Goal: Task Accomplishment & Management: Complete application form

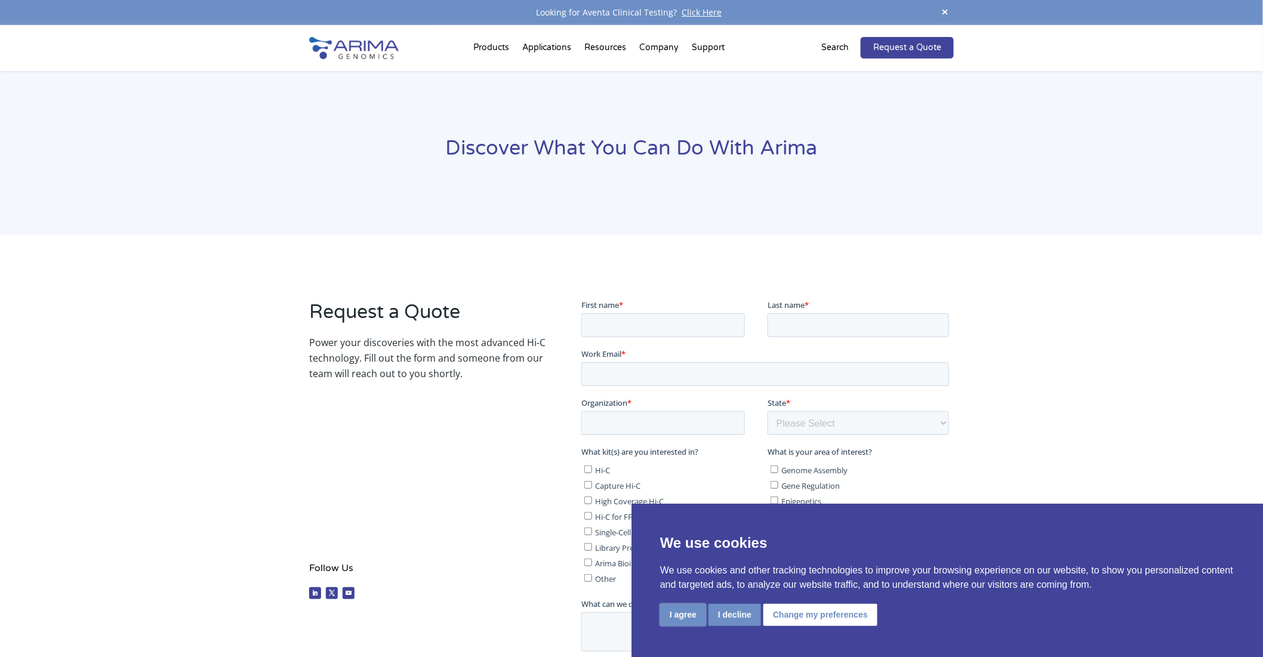
click at [698, 613] on button "I agree" at bounding box center [683, 615] width 46 height 22
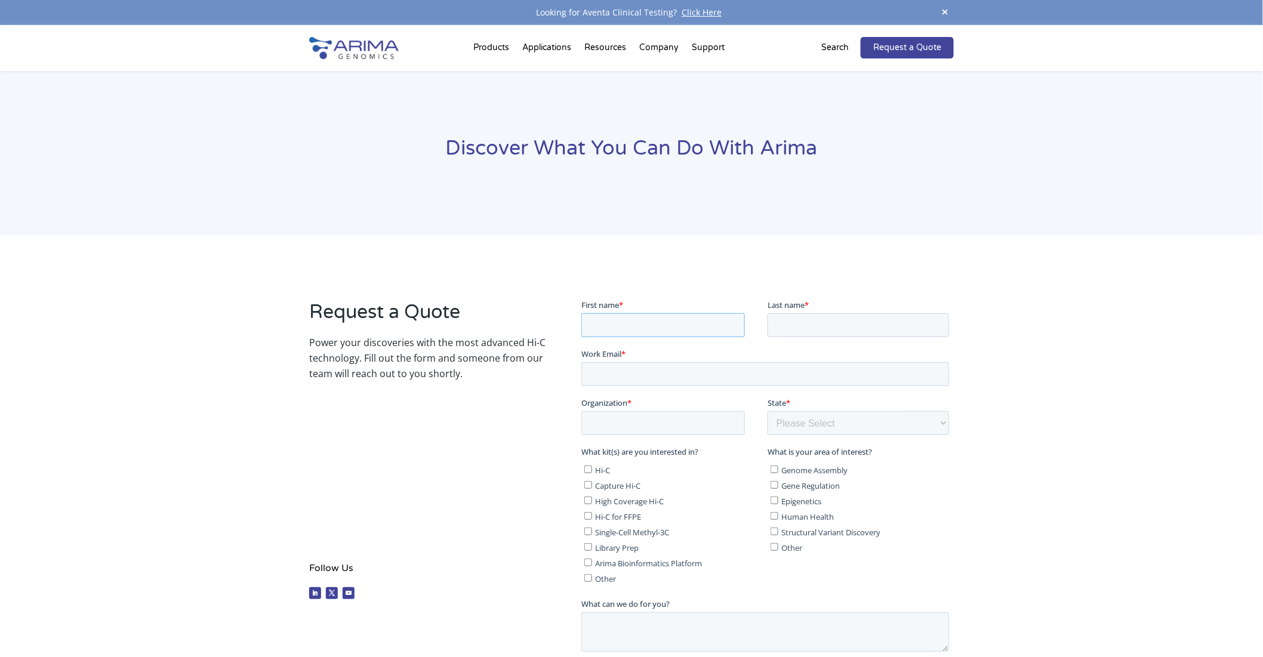
click at [676, 316] on input "First name *" at bounding box center [663, 325] width 164 height 24
type input "[PERSON_NAME]"
click at [791, 316] on input "Last name *" at bounding box center [857, 325] width 181 height 24
type input "KATO"
click at [708, 368] on input "Work Email *" at bounding box center [765, 374] width 368 height 24
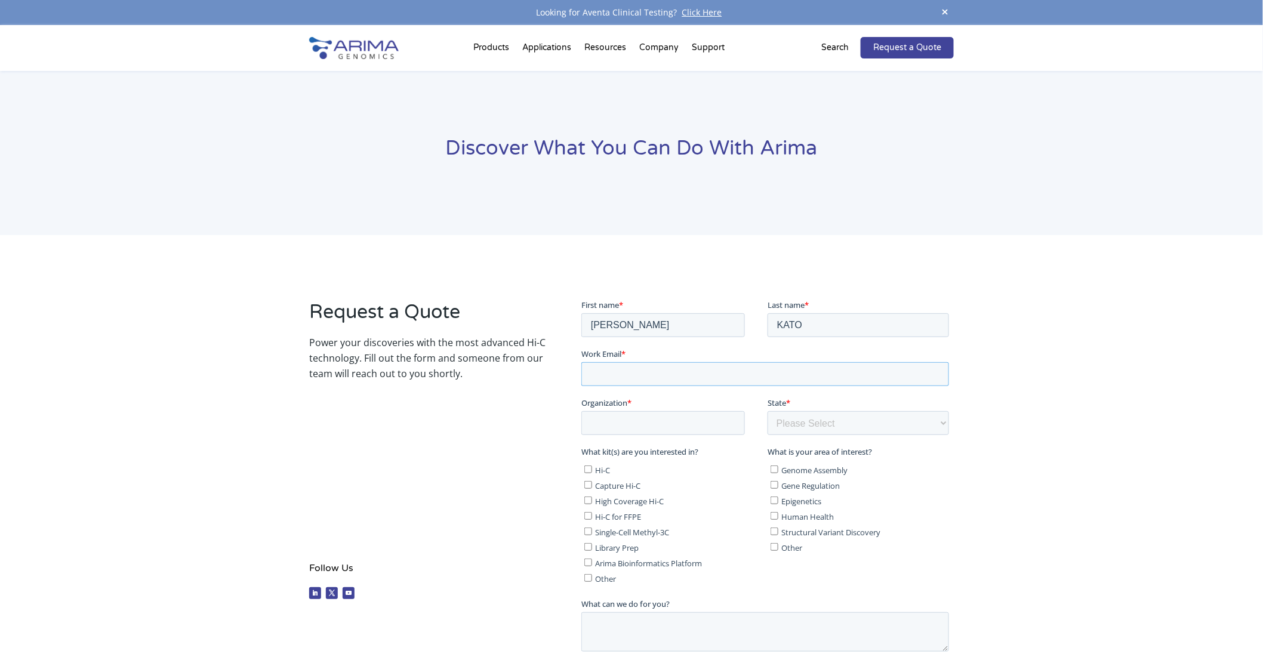
type input "[EMAIL_ADDRESS][DOMAIN_NAME]"
click at [663, 423] on input "Organization *" at bounding box center [663, 423] width 164 height 24
type input "TECH MANAGE corp."
click at [813, 424] on select "Please Select Other/Non-US [US_STATE] [US_STATE] [US_STATE] [US_STATE] [US_STAT…" at bounding box center [857, 423] width 181 height 24
select select "Other/Non-US"
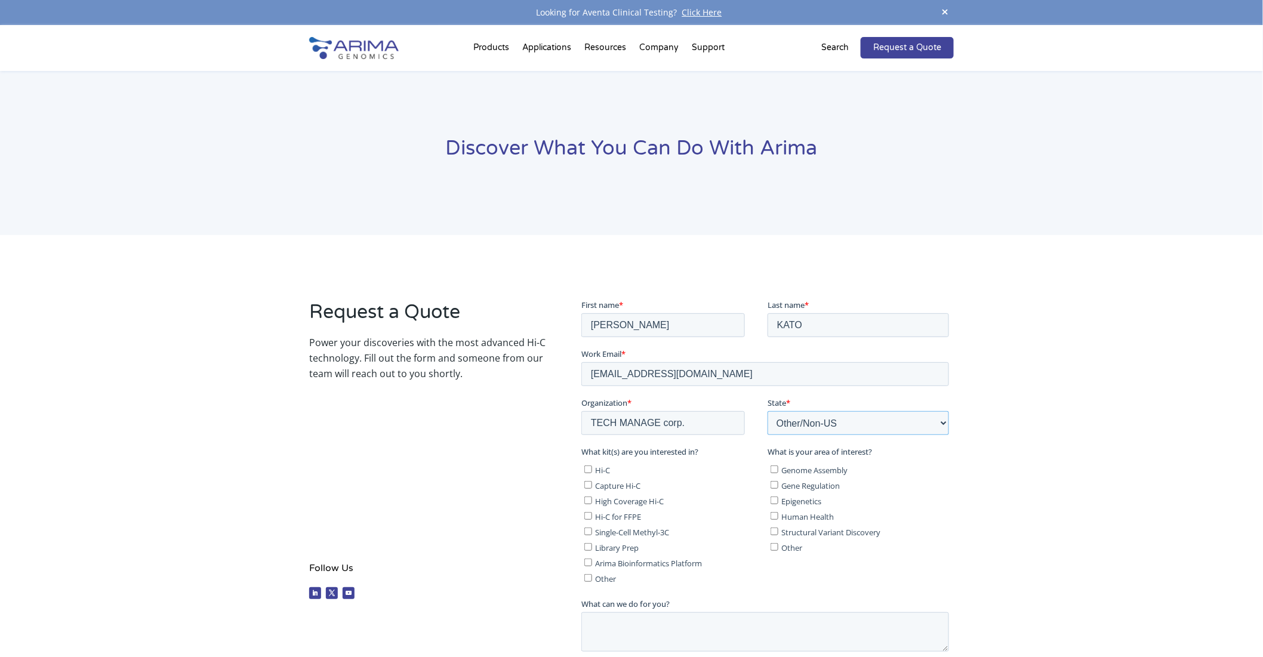
click at [767, 411] on select "Please Select Other/Non-US [US_STATE] [US_STATE] [US_STATE] [US_STATE] [US_STAT…" at bounding box center [857, 423] width 181 height 24
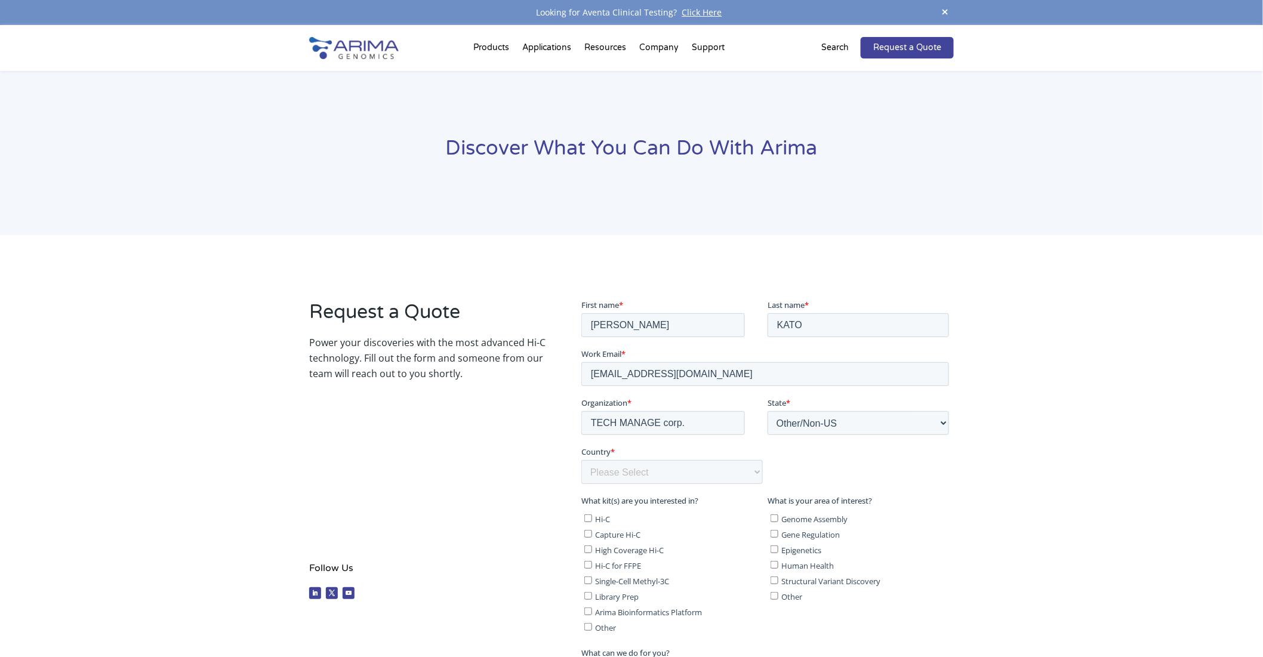
click at [1004, 365] on div "Request a Quote Power your discoveries with the most advanced Hi-C technology. …" at bounding box center [631, 549] width 1263 height 629
click at [665, 465] on select "Please Select [GEOGRAPHIC_DATA] [GEOGRAPHIC_DATA] [GEOGRAPHIC_DATA] [GEOGRAPHIC…" at bounding box center [671, 472] width 181 height 24
select select "[GEOGRAPHIC_DATA]"
click at [581, 460] on select "Please Select [GEOGRAPHIC_DATA] [GEOGRAPHIC_DATA] [GEOGRAPHIC_DATA] [GEOGRAPHIC…" at bounding box center [671, 472] width 181 height 24
click at [470, 500] on div "Request a Quote Power your discoveries with the most advanced Hi-C technology. …" at bounding box center [427, 452] width 236 height 306
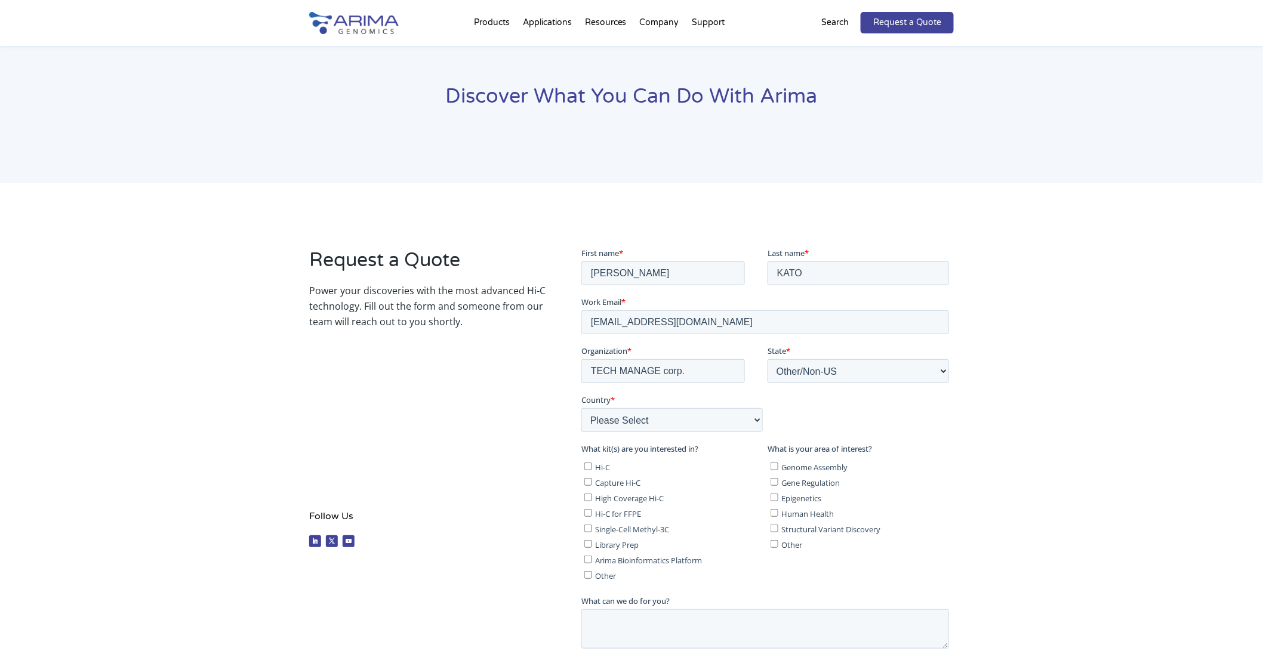
scroll to position [54, 0]
click at [592, 466] on label "Hi-C" at bounding box center [673, 464] width 178 height 12
click at [591, 466] on input "Hi-C" at bounding box center [588, 464] width 8 height 8
checkbox input "true"
click at [586, 478] on input "Capture Hi-C" at bounding box center [588, 479] width 8 height 8
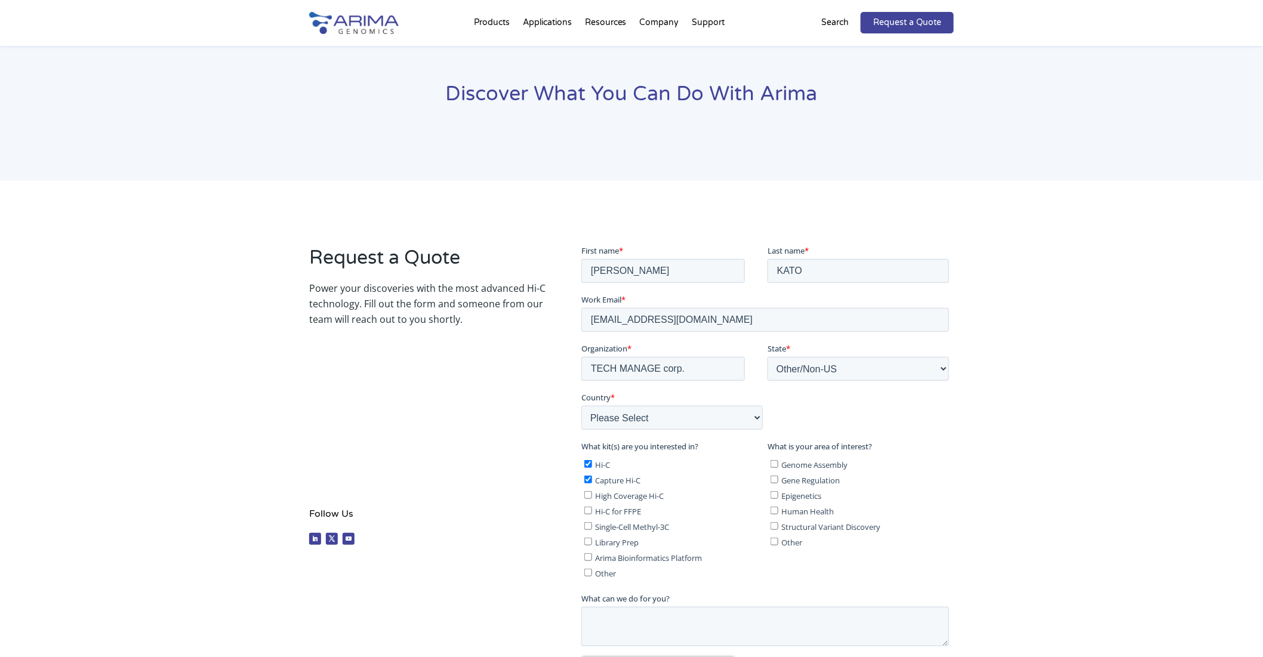
checkbox input "true"
click at [588, 495] on input "High Coverage Hi-C" at bounding box center [588, 495] width 8 height 8
checkbox input "true"
click at [588, 506] on input "Hi-C for FFPE" at bounding box center [588, 510] width 8 height 8
checkbox input "true"
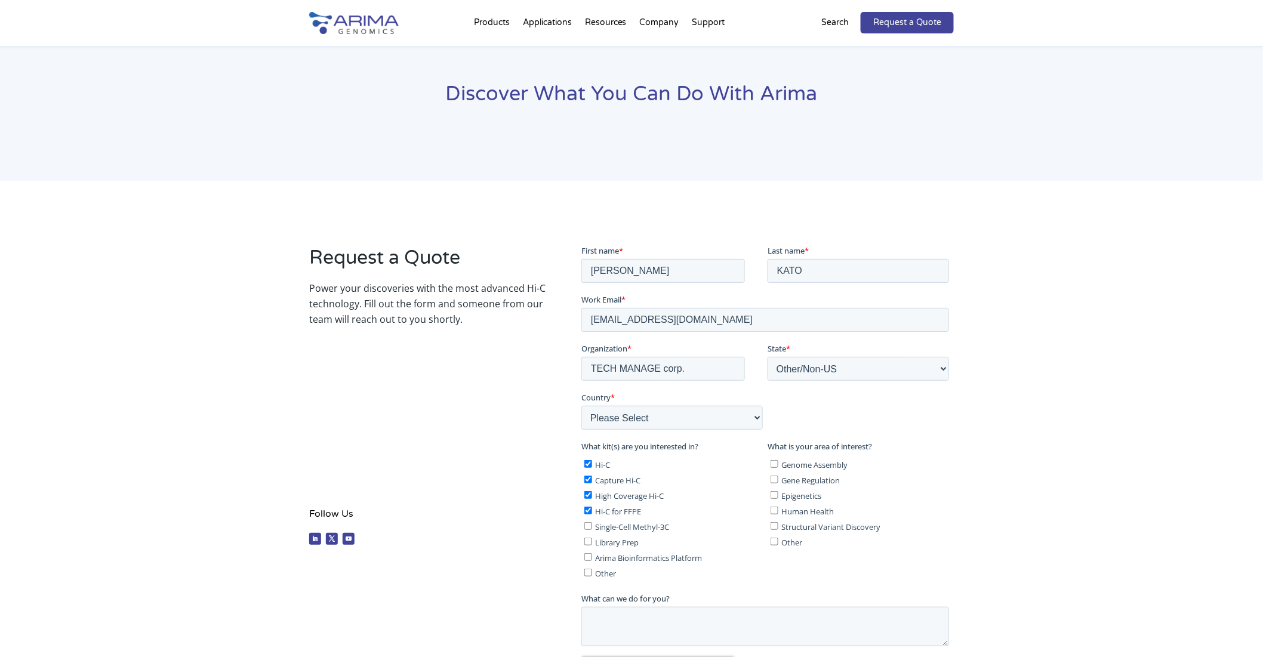
click at [773, 479] on input "Gene Regulation" at bounding box center [774, 479] width 8 height 8
checkbox input "true"
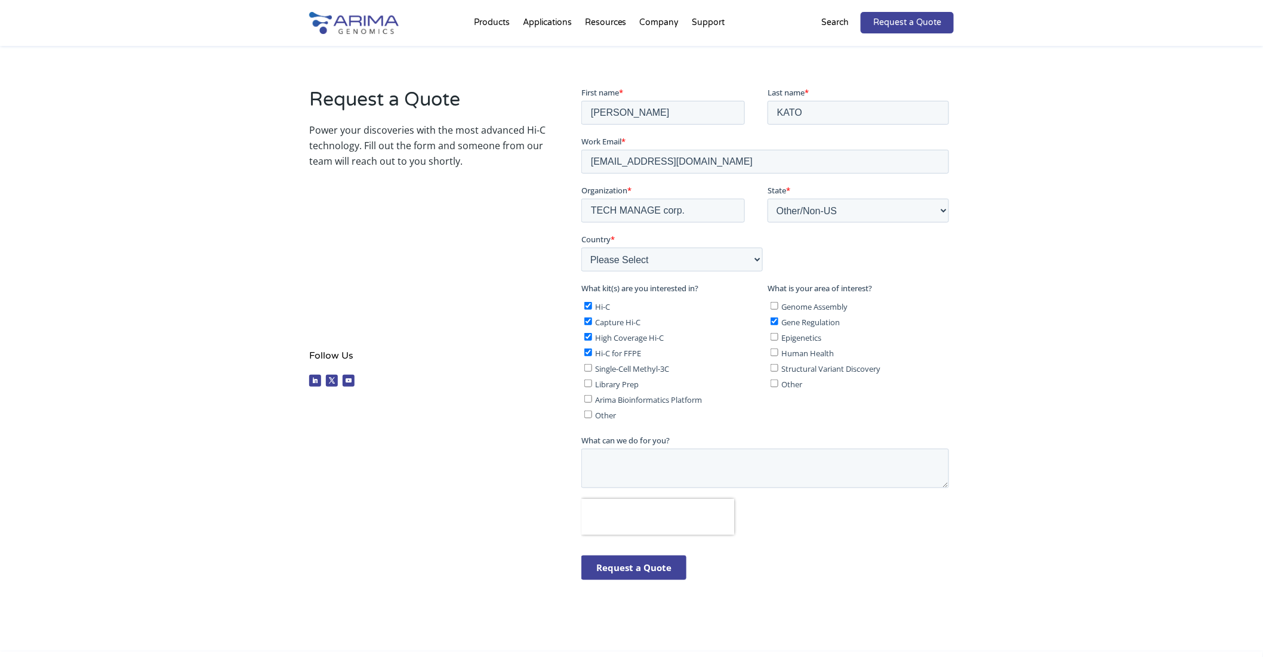
scroll to position [213, 0]
click at [683, 463] on textarea "What can we do for you?" at bounding box center [765, 467] width 368 height 39
paste textarea "Dear R&D or Business Development Department, I am contacting you regarding A Hi…"
type textarea "Dear R&D or Business Development Department, I am contacting you regarding A Hi…"
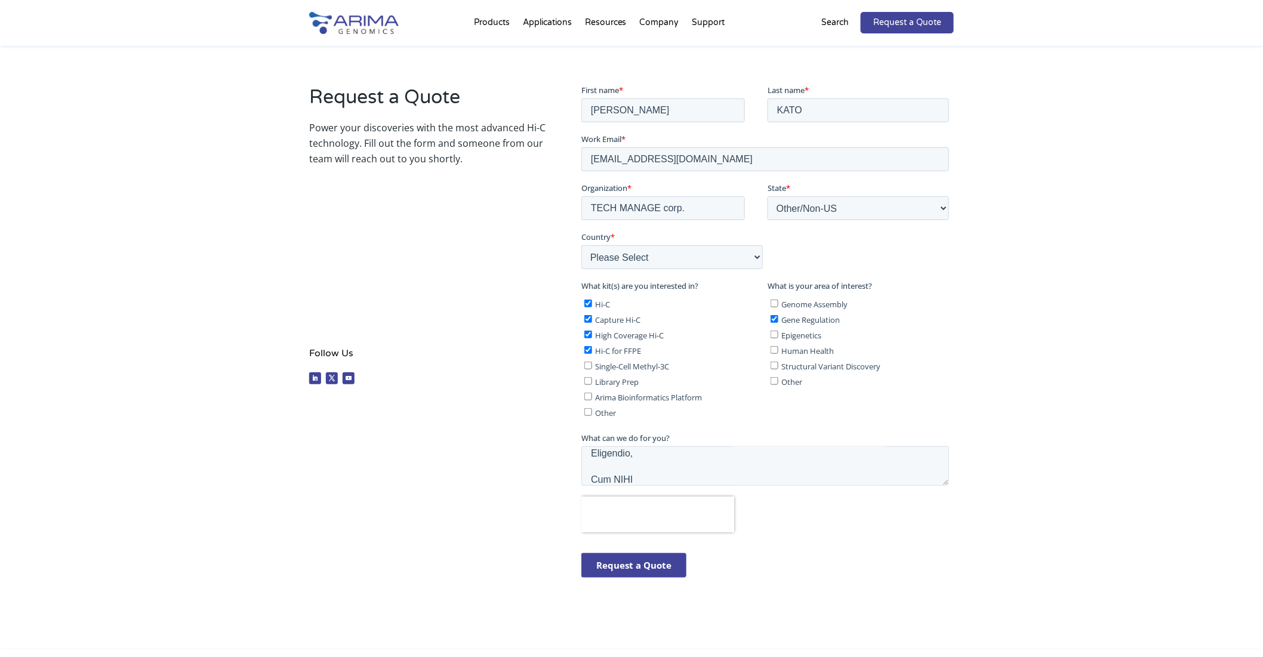
click at [665, 561] on input "Request a Quote" at bounding box center [633, 565] width 105 height 24
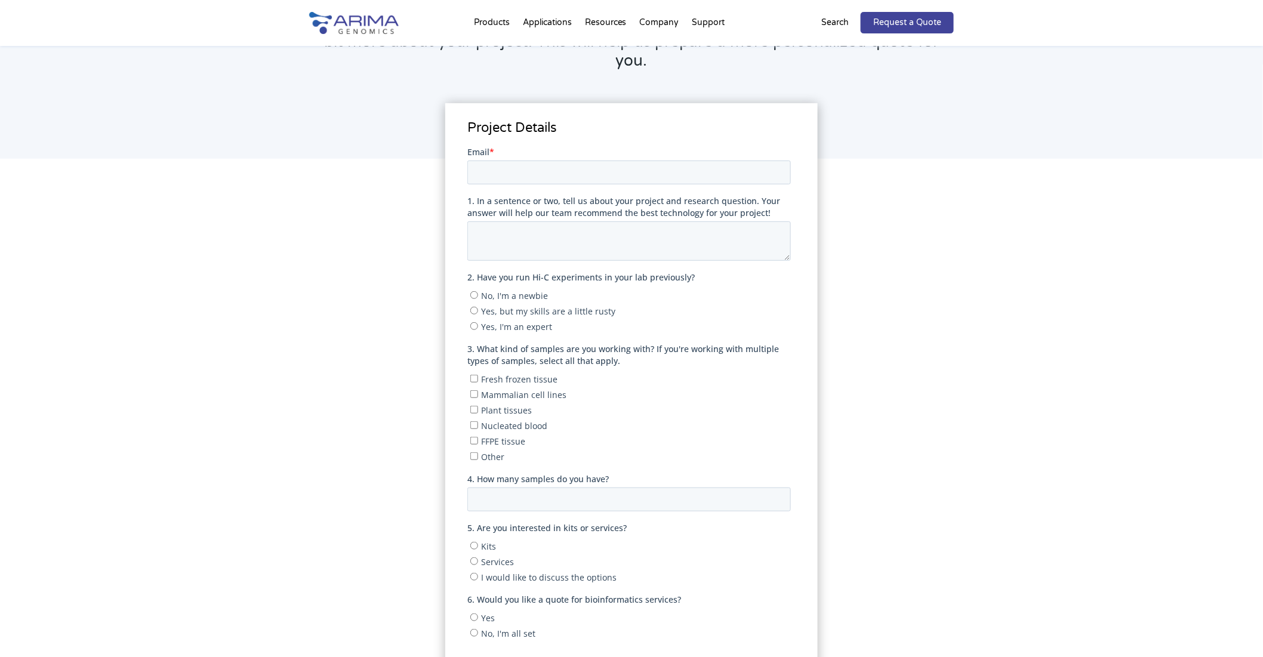
scroll to position [106, 0]
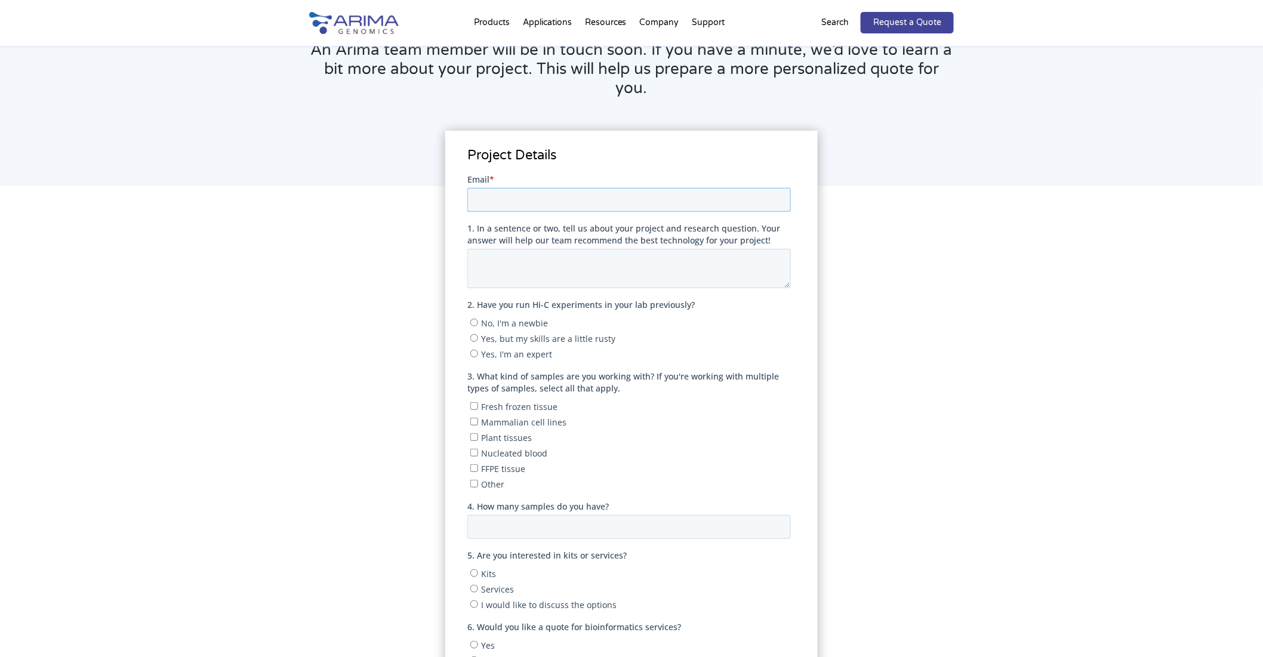
click at [498, 204] on input "Email *" at bounding box center [628, 199] width 323 height 24
type input "[EMAIL_ADDRESS][DOMAIN_NAME]"
click at [654, 275] on textarea "1. In a sentence or two, tell us about your project and research question. Your…" at bounding box center [628, 267] width 323 height 39
click at [877, 272] on div "Project Details" at bounding box center [631, 501] width 645 height 534
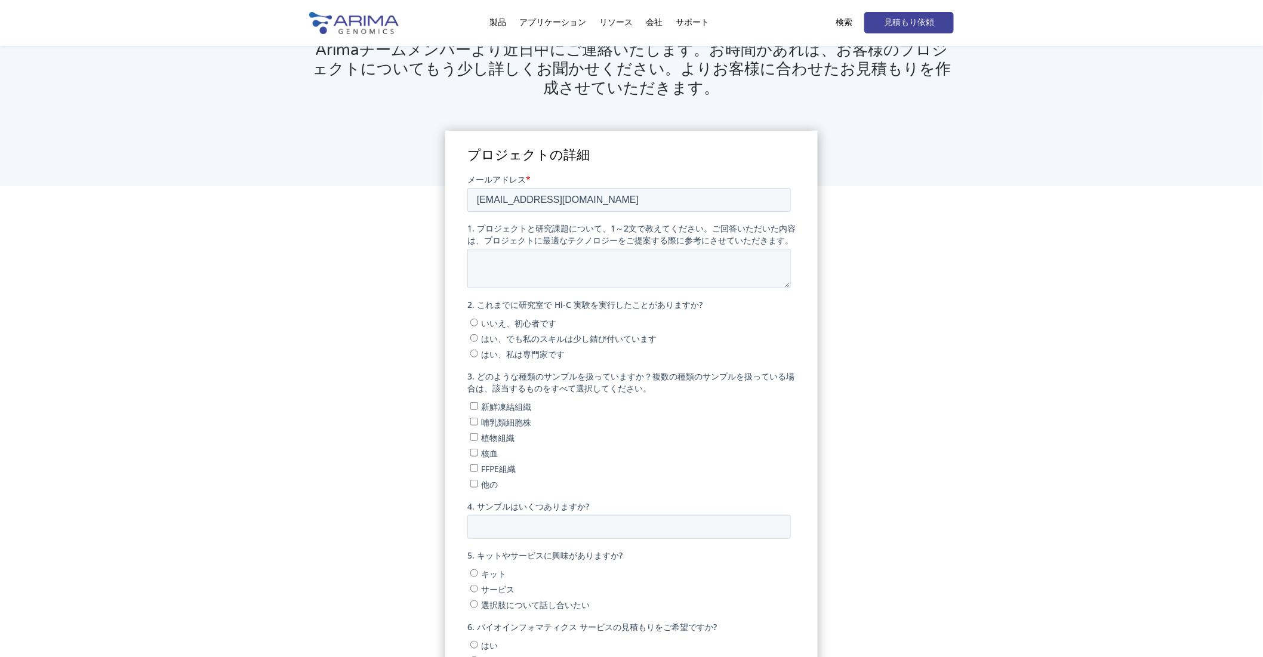
click at [504, 322] on font "いいえ、初心者です" at bounding box center [517, 322] width 75 height 11
click at [477, 322] on input "いいえ、初心者です" at bounding box center [474, 322] width 8 height 8
radio input "true"
click at [473, 487] on input "他の" at bounding box center [474, 483] width 8 height 8
click at [471, 484] on input "他の" at bounding box center [474, 483] width 8 height 8
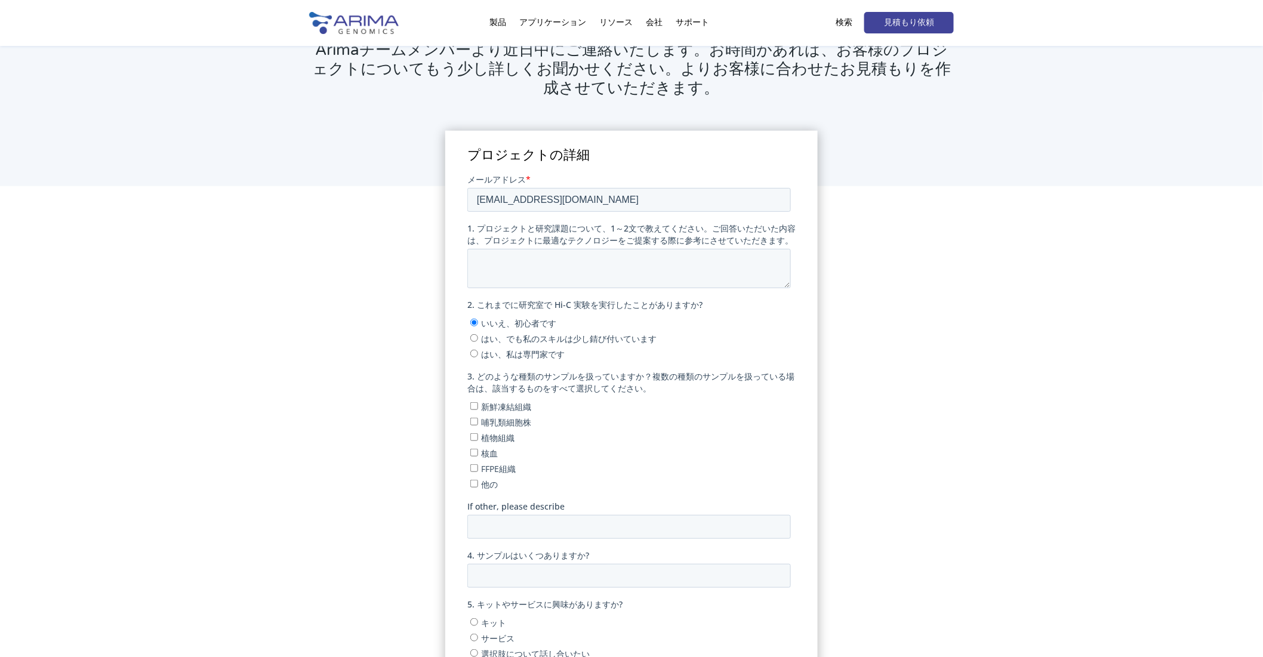
checkbox input "false"
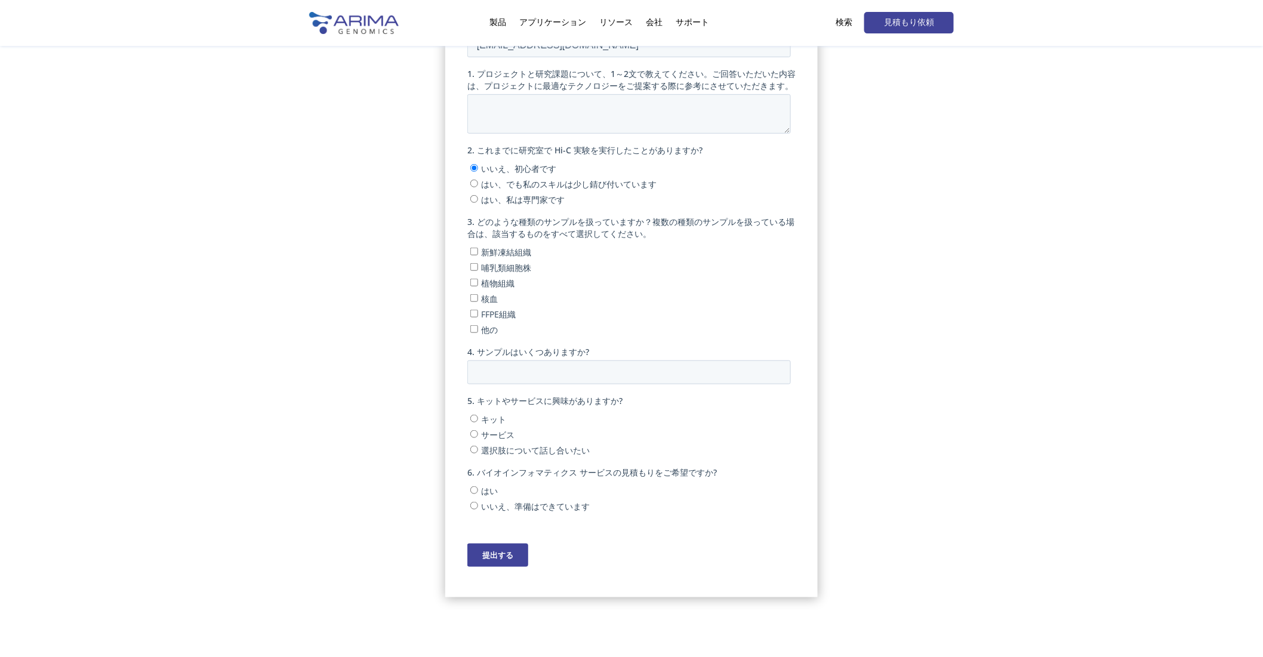
scroll to position [266, 0]
click at [498, 556] on input "提出する" at bounding box center [497, 549] width 61 height 23
type input "Submit"
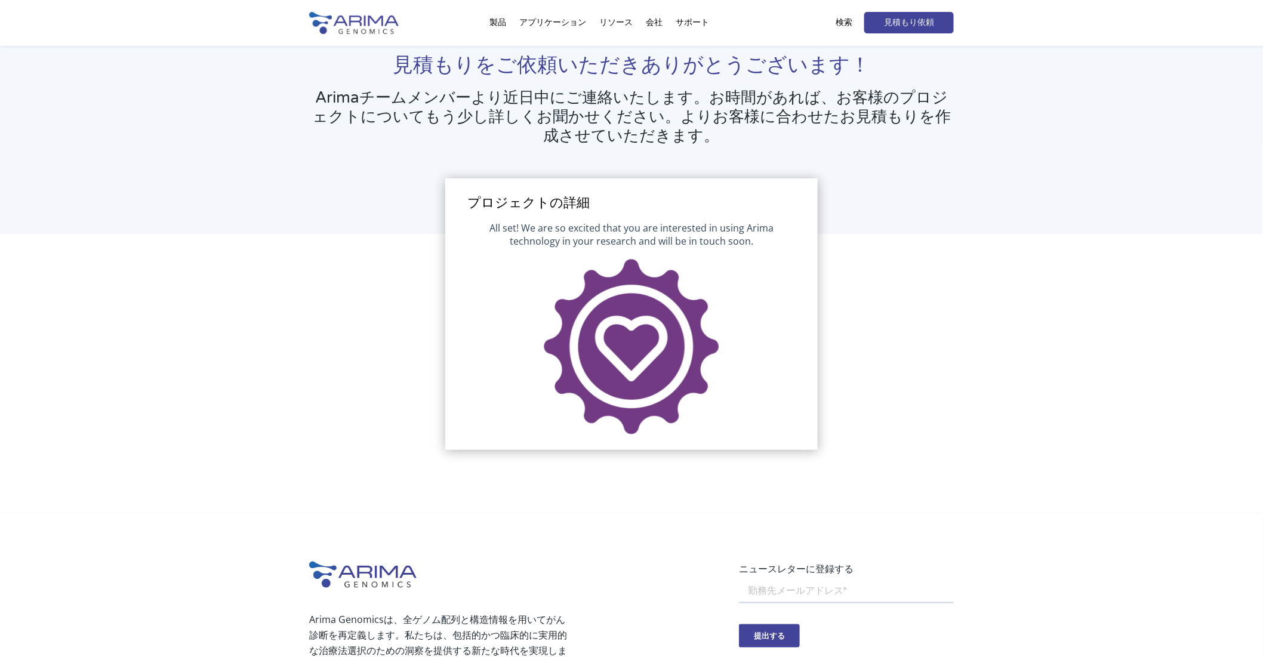
scroll to position [51, 0]
